Goal: Task Accomplishment & Management: Complete application form

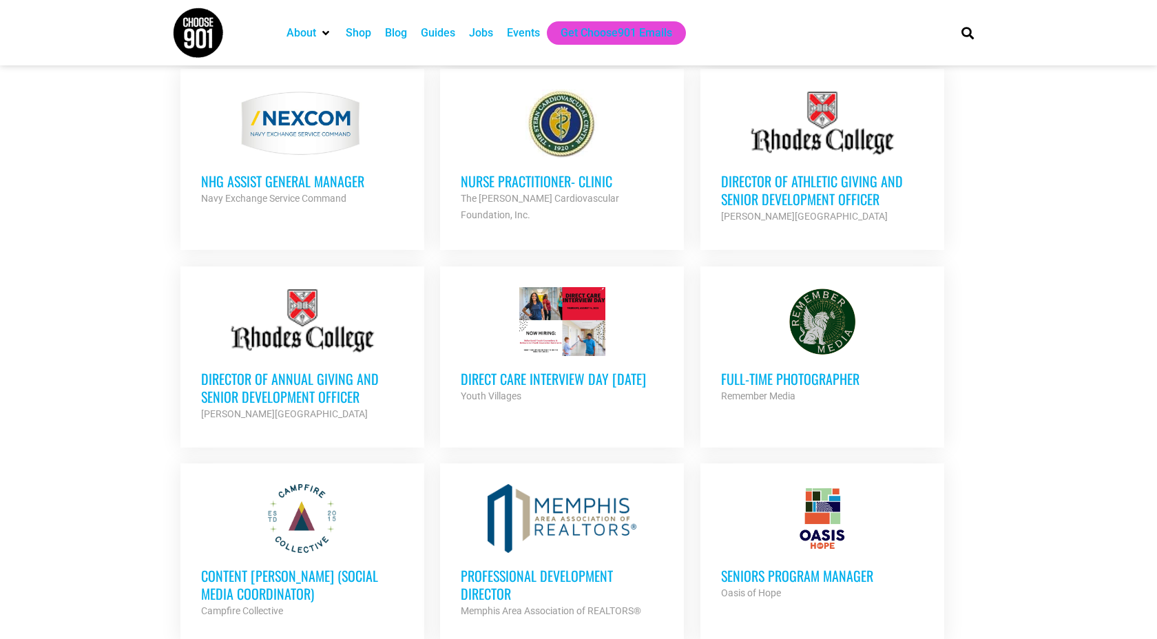
scroll to position [585, 0]
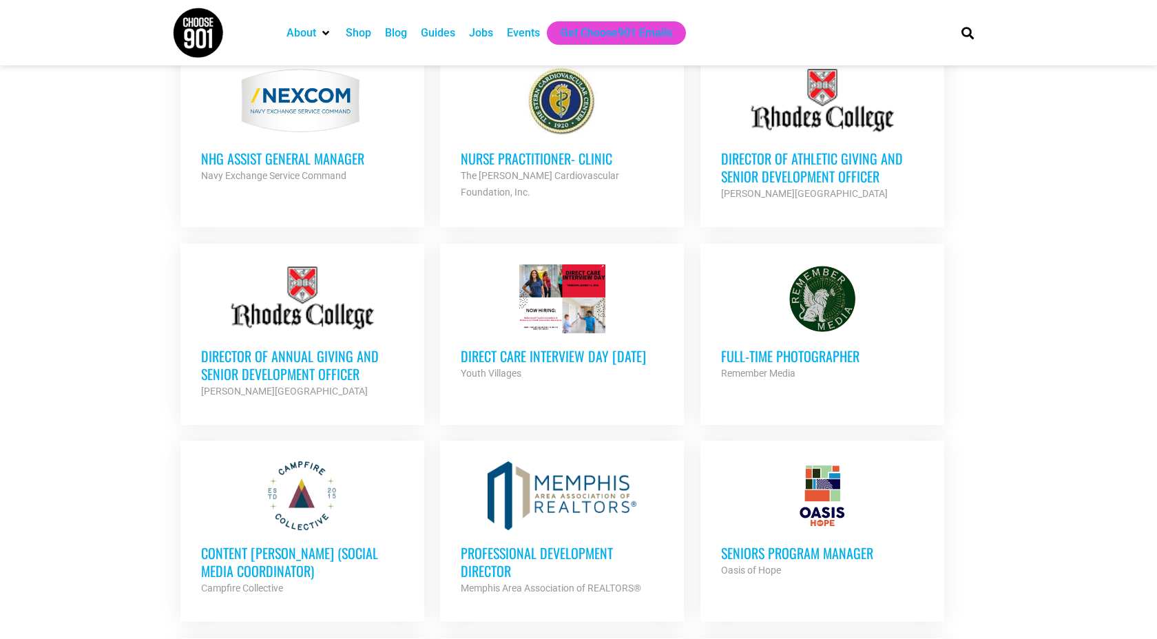
click at [829, 155] on h3 "Director of Athletic Giving and Senior Development Officer" at bounding box center [822, 167] width 202 height 36
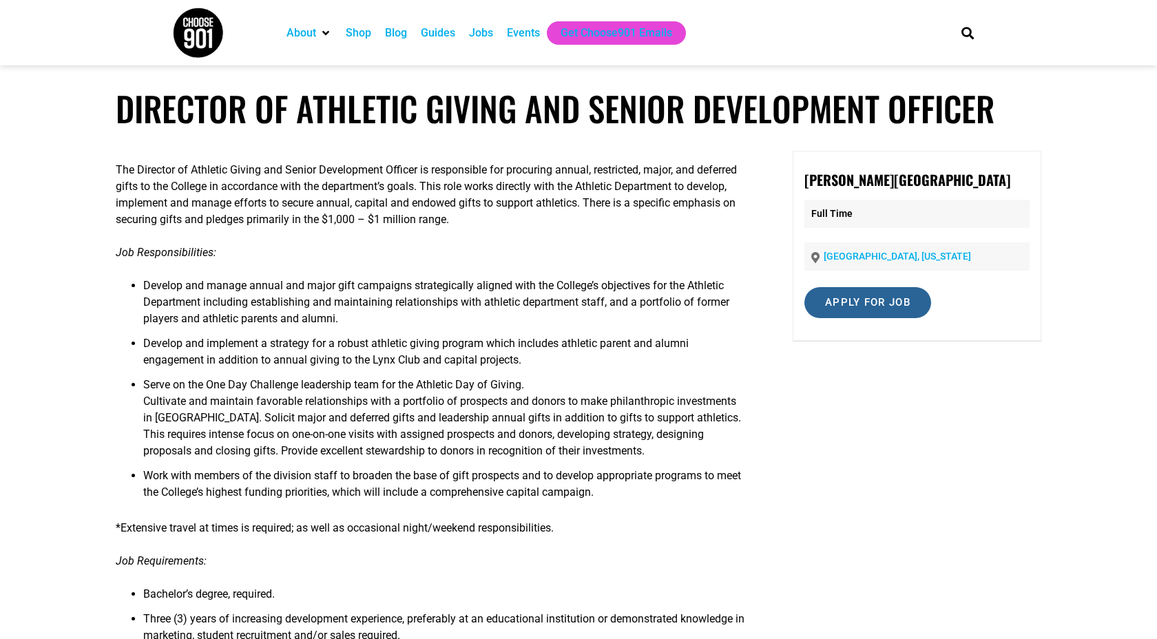
click at [862, 309] on input "Apply for job" at bounding box center [867, 302] width 127 height 31
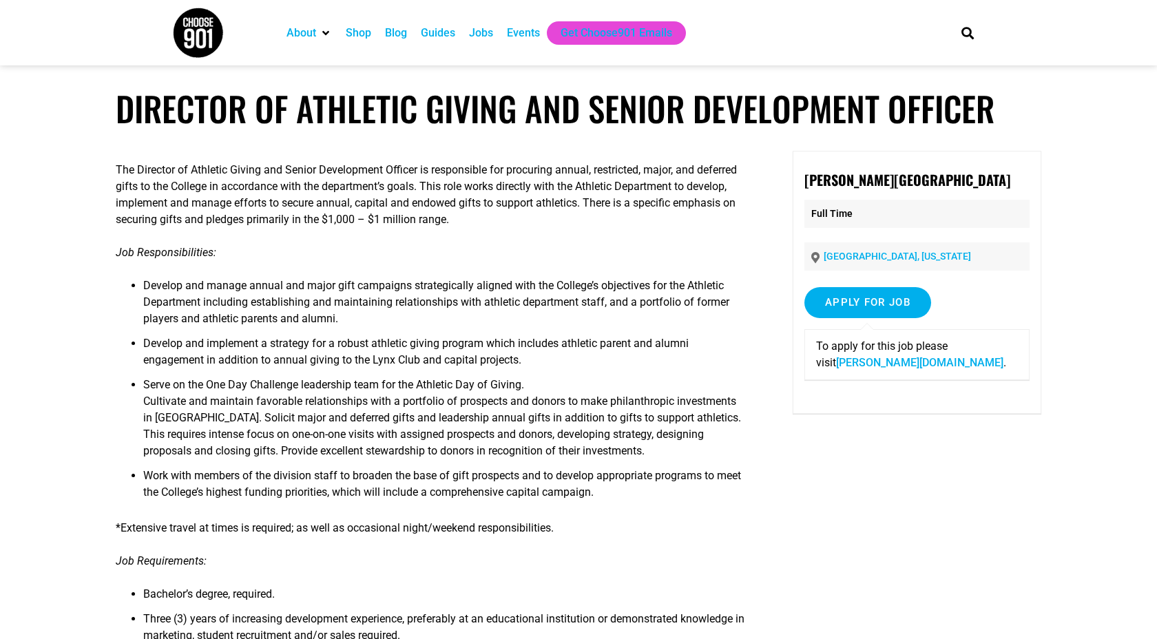
click at [868, 362] on link "rhodes.wd5.myworkdayjobs.com" at bounding box center [919, 362] width 167 height 13
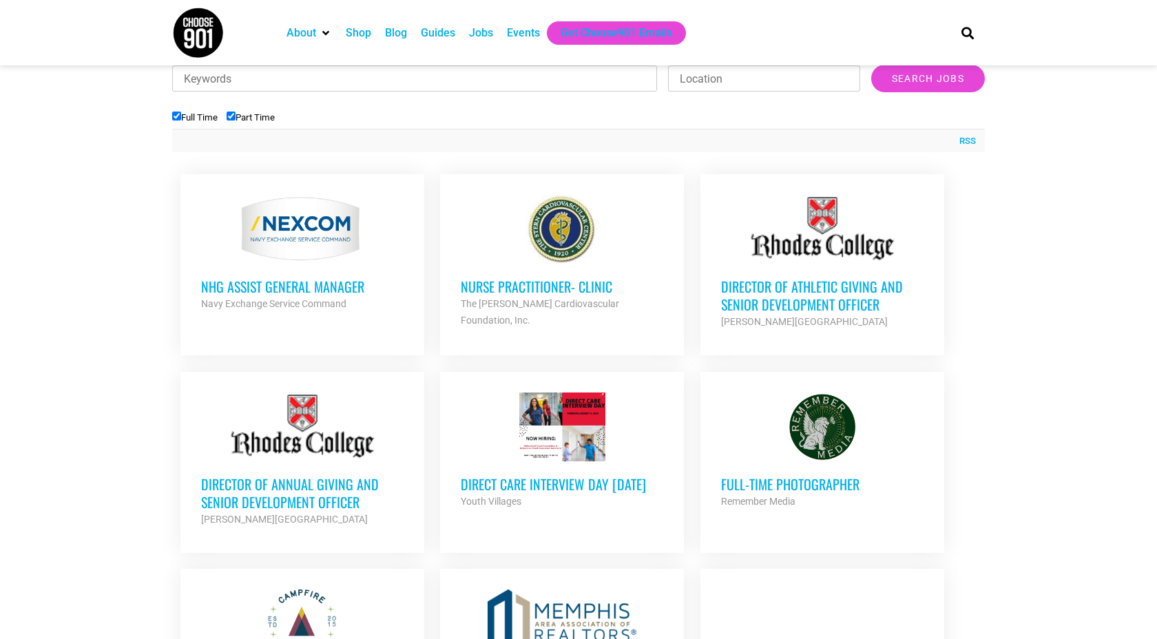
scroll to position [475, 0]
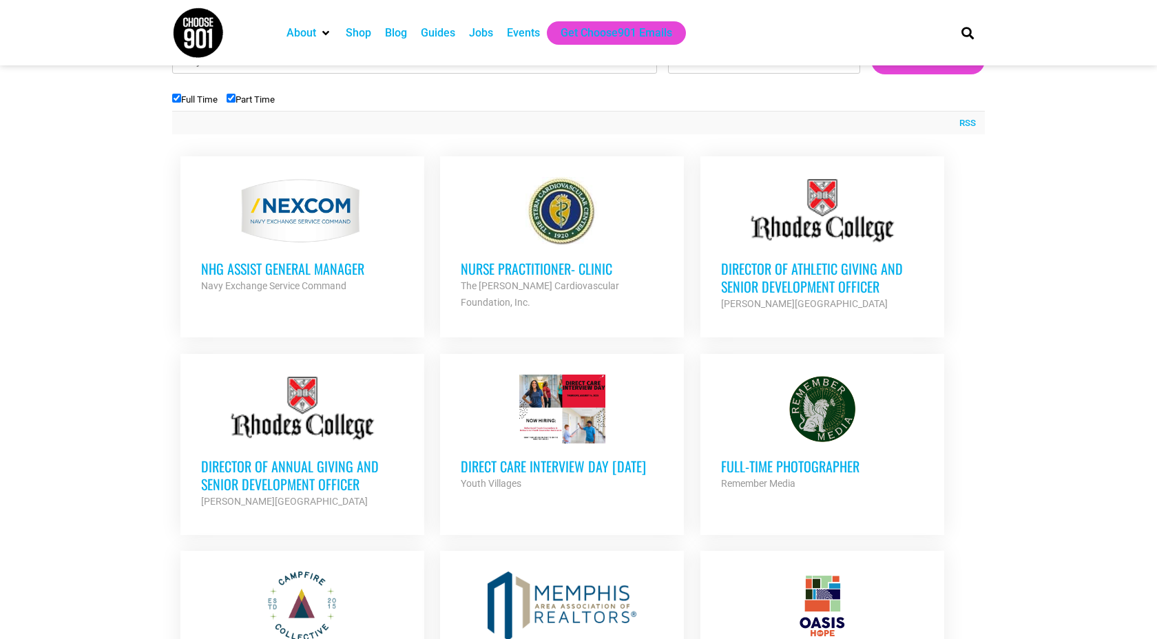
click at [781, 278] on h3 "Director of Athletic Giving and Senior Development Officer" at bounding box center [822, 278] width 202 height 36
